Goal: Find specific page/section: Find specific page/section

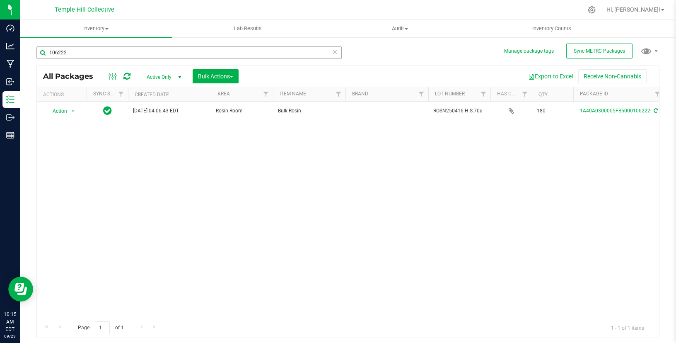
click at [102, 51] on input "106222" at bounding box center [188, 52] width 305 height 12
type input "ddf"
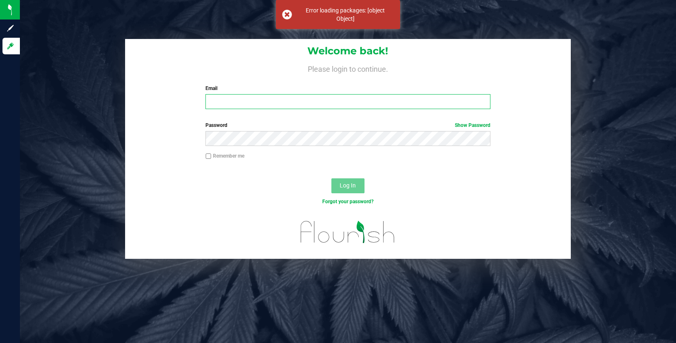
click at [227, 102] on input "Email" at bounding box center [348, 101] width 285 height 15
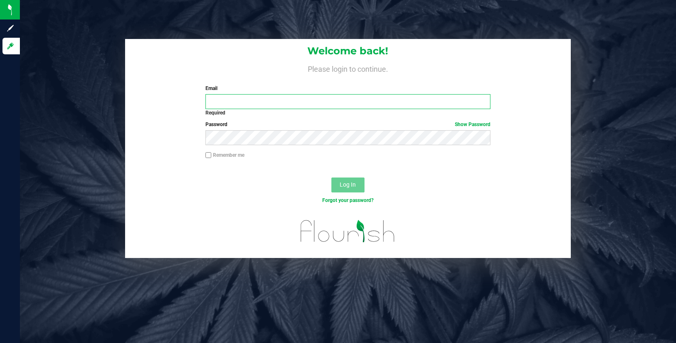
type input "[PERSON_NAME][EMAIL_ADDRESS][DOMAIN_NAME]"
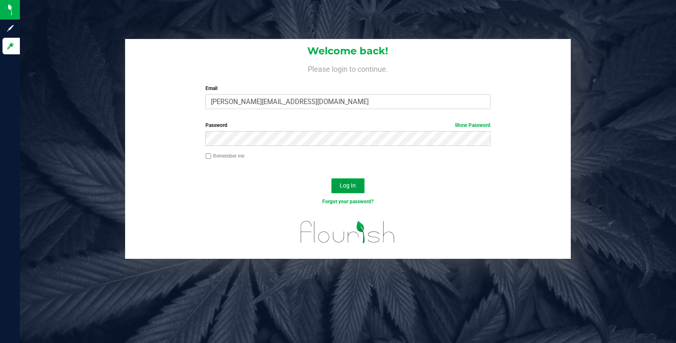
click at [338, 183] on button "Log In" at bounding box center [348, 185] width 33 height 15
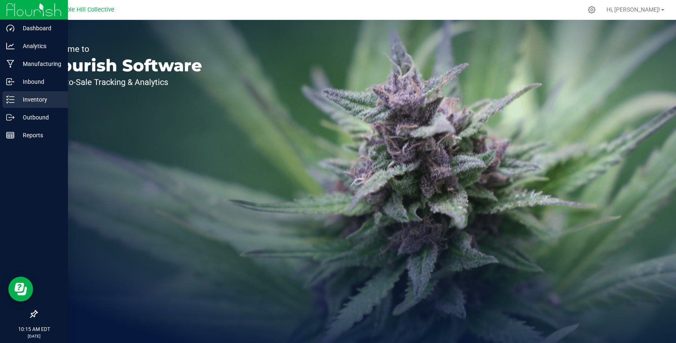
click at [15, 104] on div "Inventory" at bounding box center [34, 99] width 65 height 17
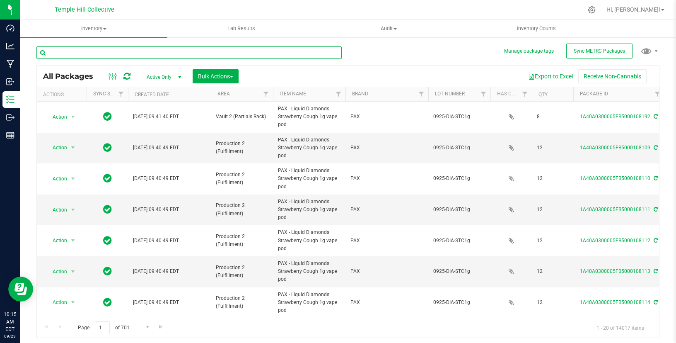
click at [130, 53] on input "text" at bounding box center [188, 52] width 305 height 12
type input "ddf"
